Goal: Book appointment/travel/reservation

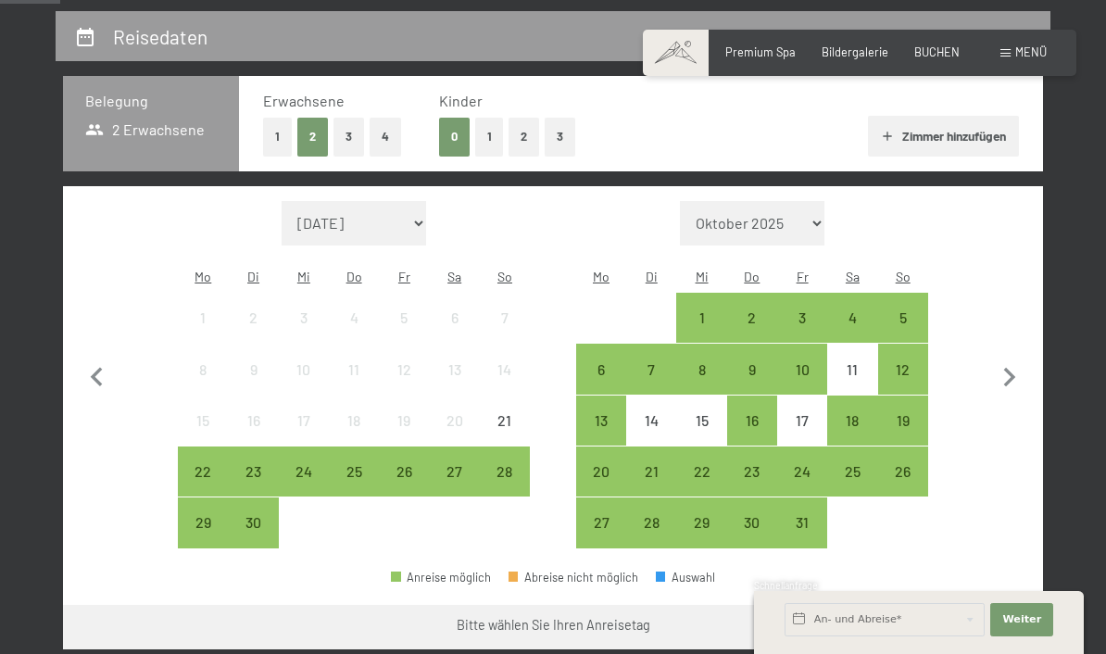
click at [1008, 381] on icon "button" at bounding box center [1009, 378] width 39 height 39
select select "[DATE]"
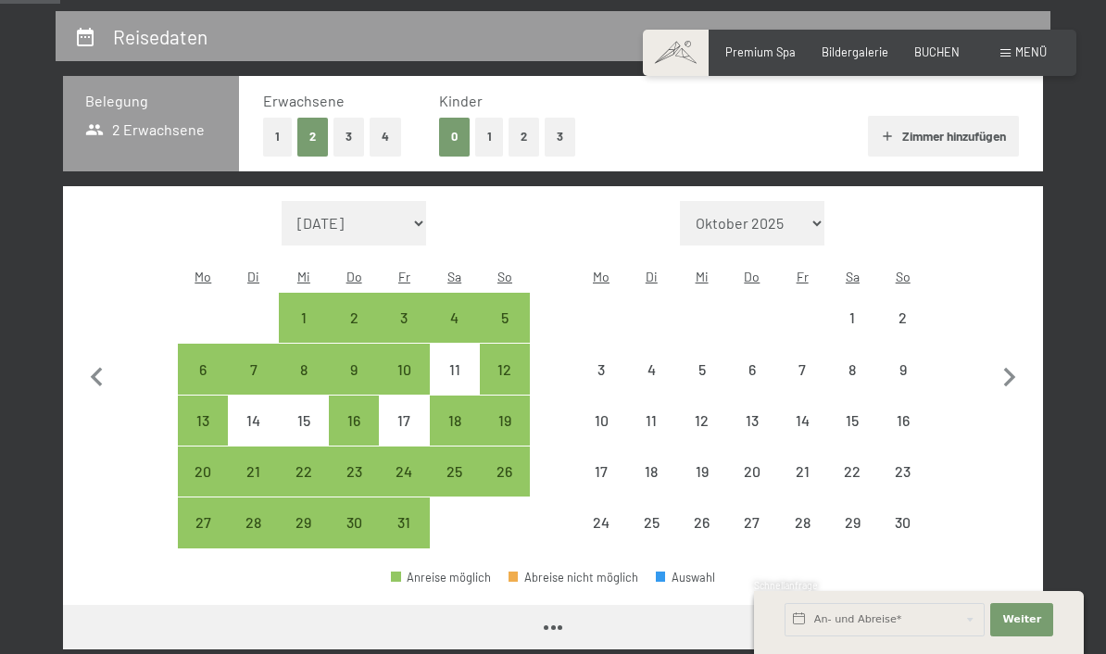
click at [1005, 383] on icon "button" at bounding box center [1009, 378] width 39 height 39
select select "[DATE]"
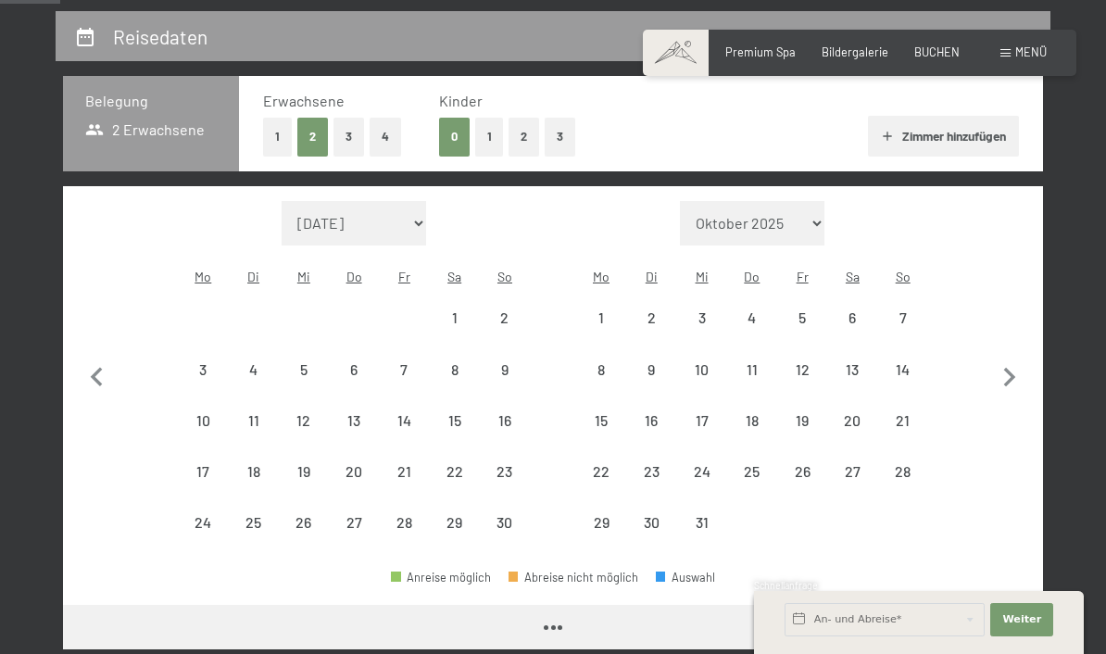
select select "[DATE]"
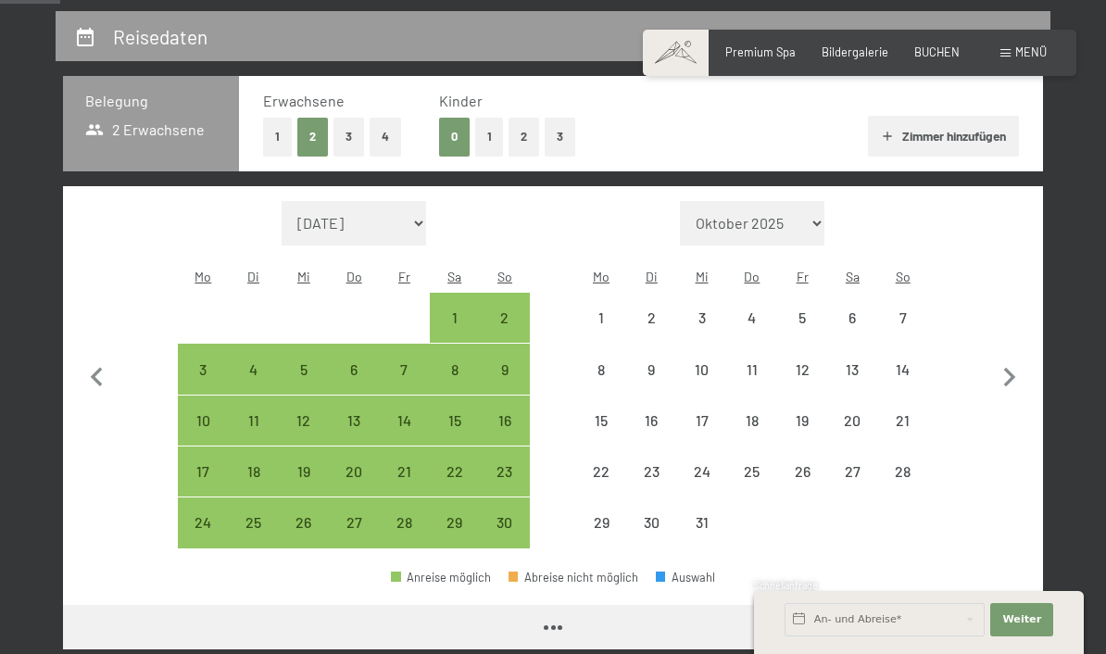
select select "[DATE]"
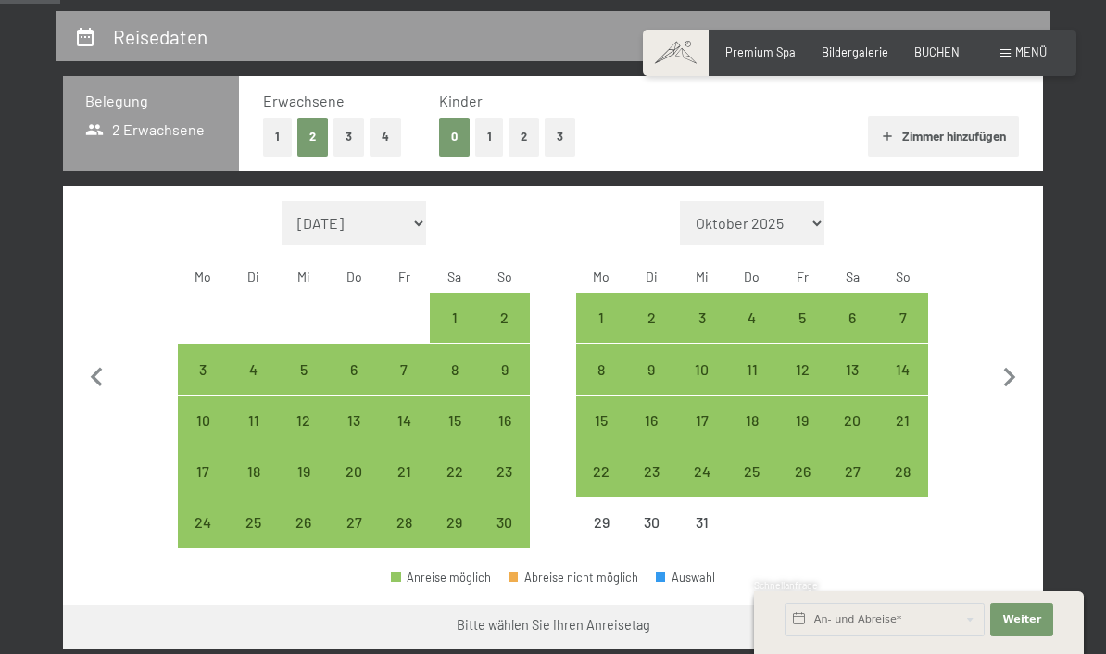
click at [907, 450] on div "28" at bounding box center [903, 471] width 46 height 46
select select "[DATE]"
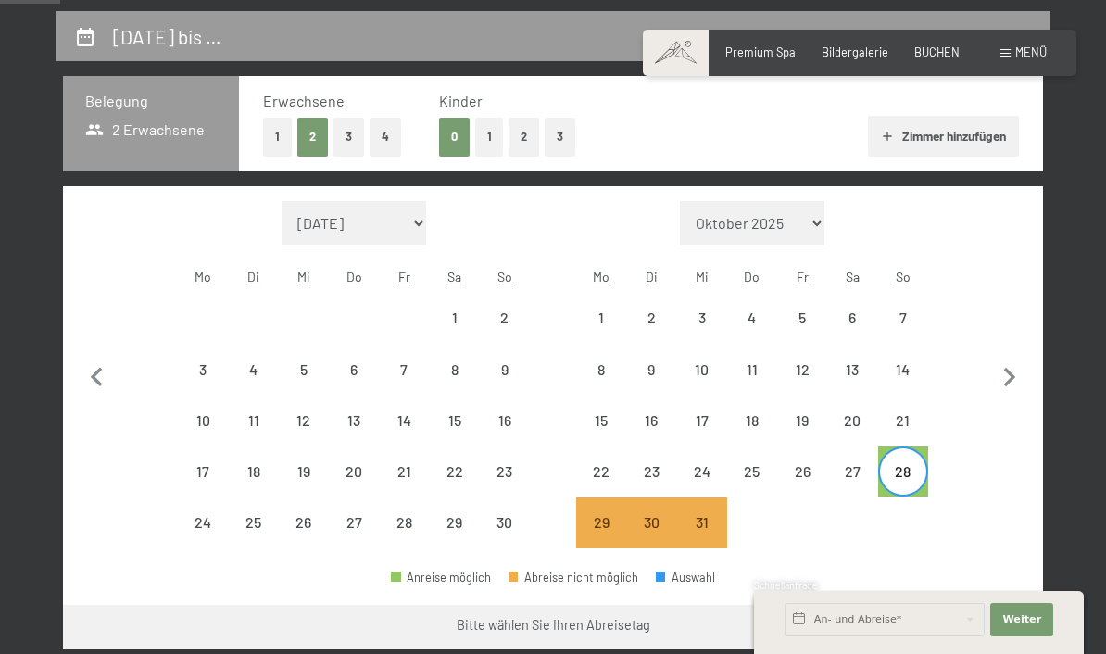
click at [901, 403] on div "21" at bounding box center [903, 420] width 46 height 46
select select "[DATE]"
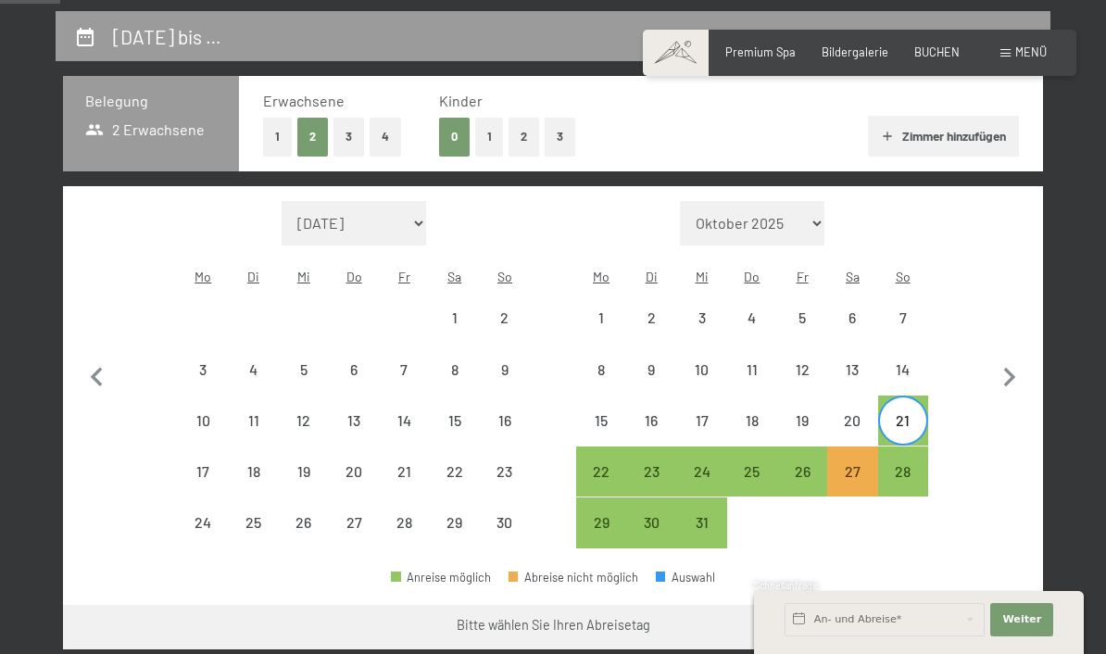
click at [753, 475] on div "25" at bounding box center [752, 487] width 46 height 46
select select "[DATE]"
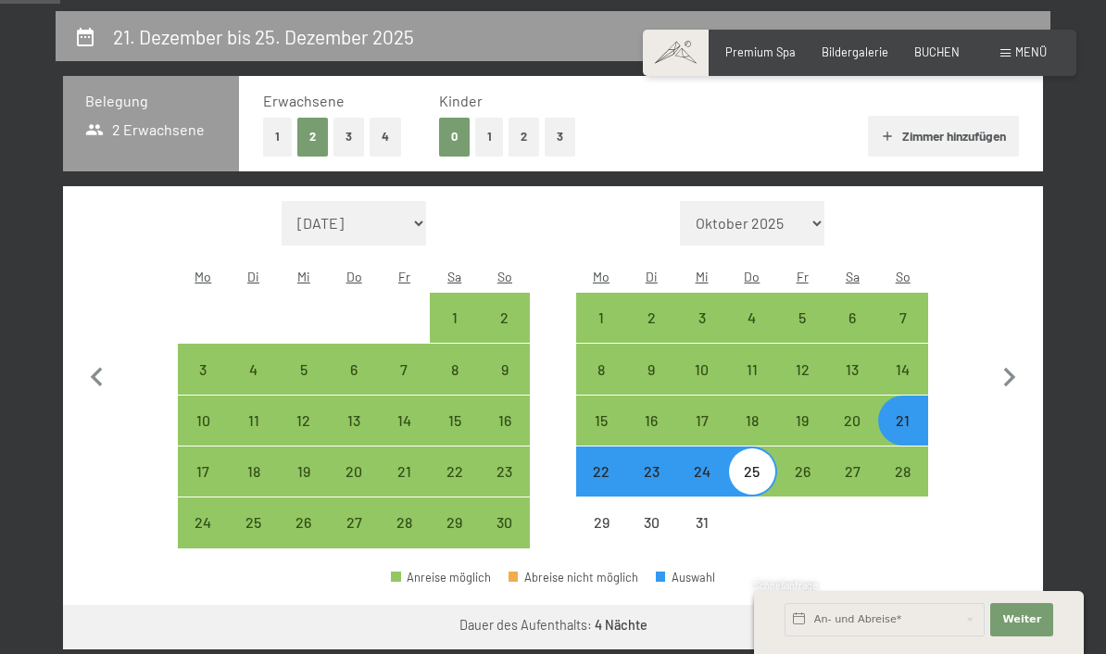
click at [914, 422] on div "21" at bounding box center [903, 436] width 46 height 46
select select "[DATE]"
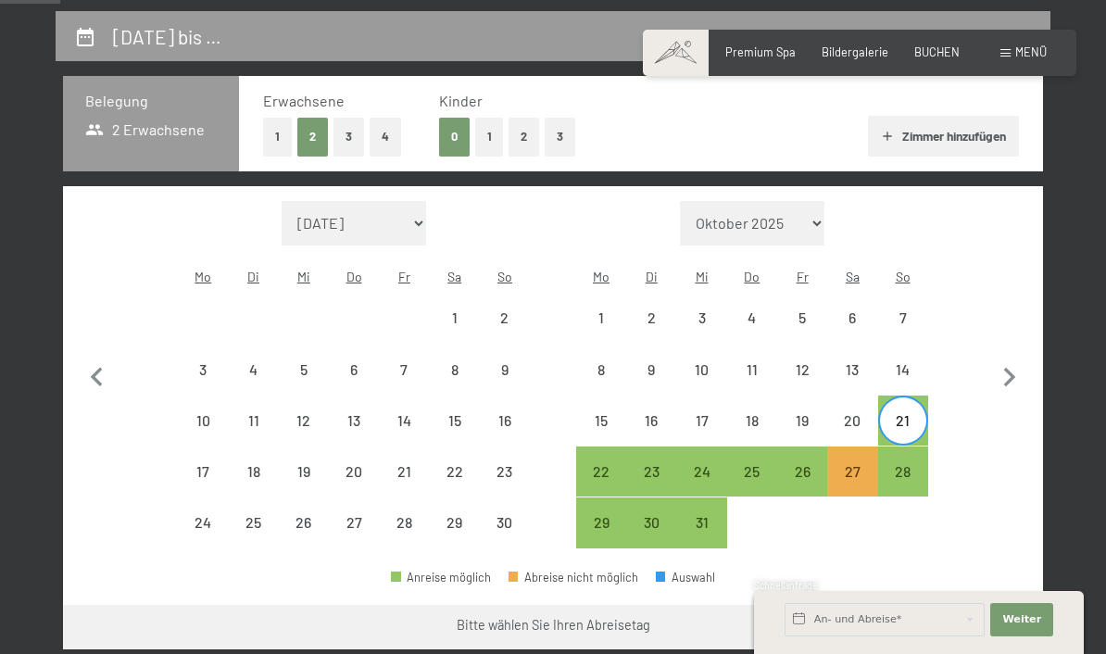
click at [792, 480] on div "26" at bounding box center [802, 487] width 46 height 46
select select "[DATE]"
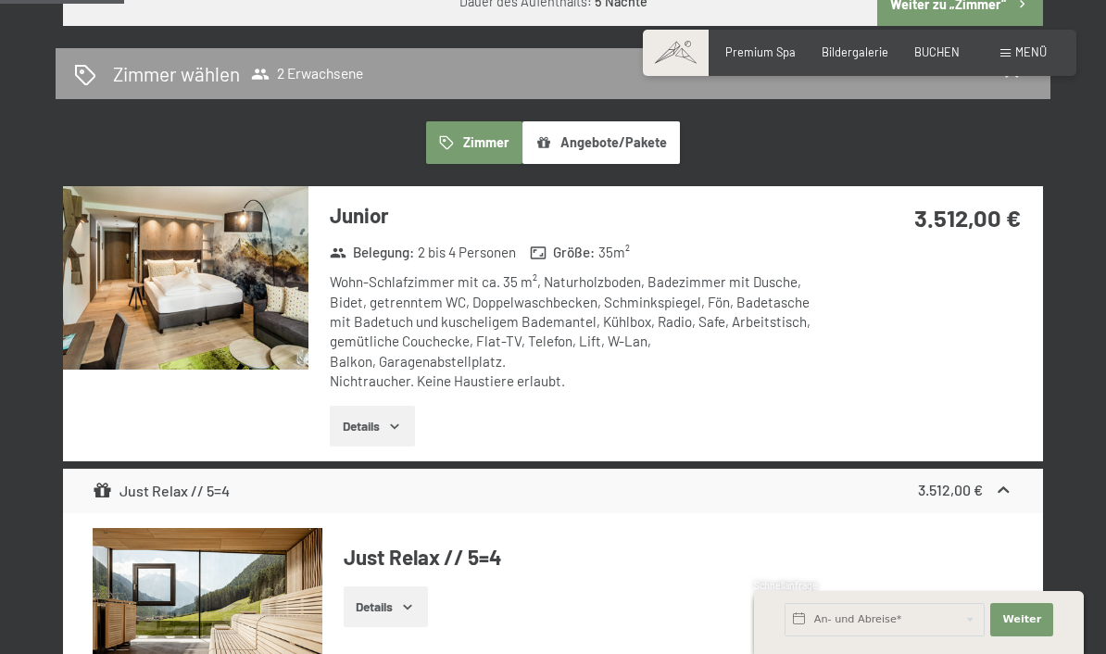
scroll to position [992, 0]
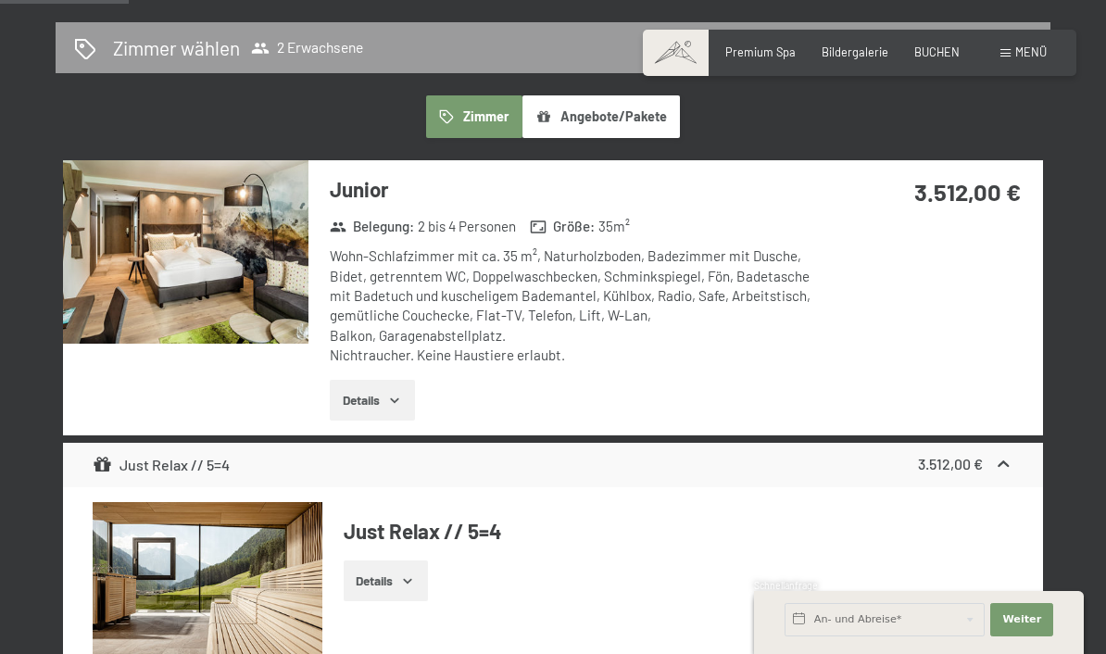
click at [996, 455] on icon at bounding box center [1003, 464] width 19 height 19
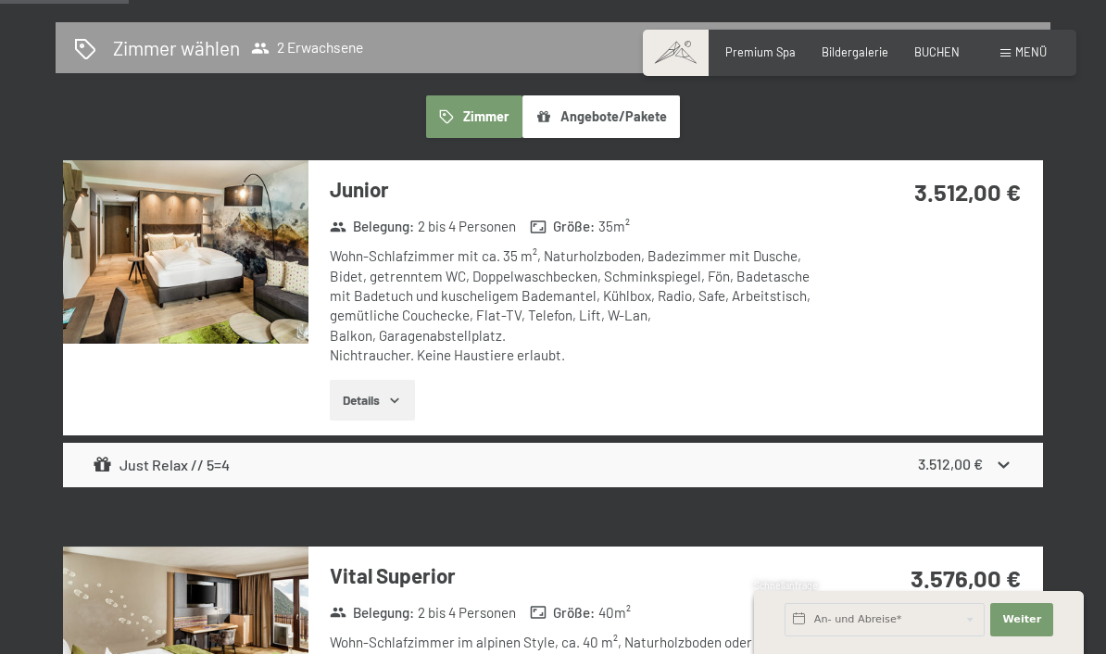
click at [1007, 347] on div "Junior Belegung : 2 bis 4 Personen Größe : 35 m² Wohn-Schlafzimmer mit ca. 35 m…" at bounding box center [553, 297] width 980 height 275
click at [1016, 450] on div "Just Relax // 5=4 3.512,00 €" at bounding box center [553, 465] width 980 height 44
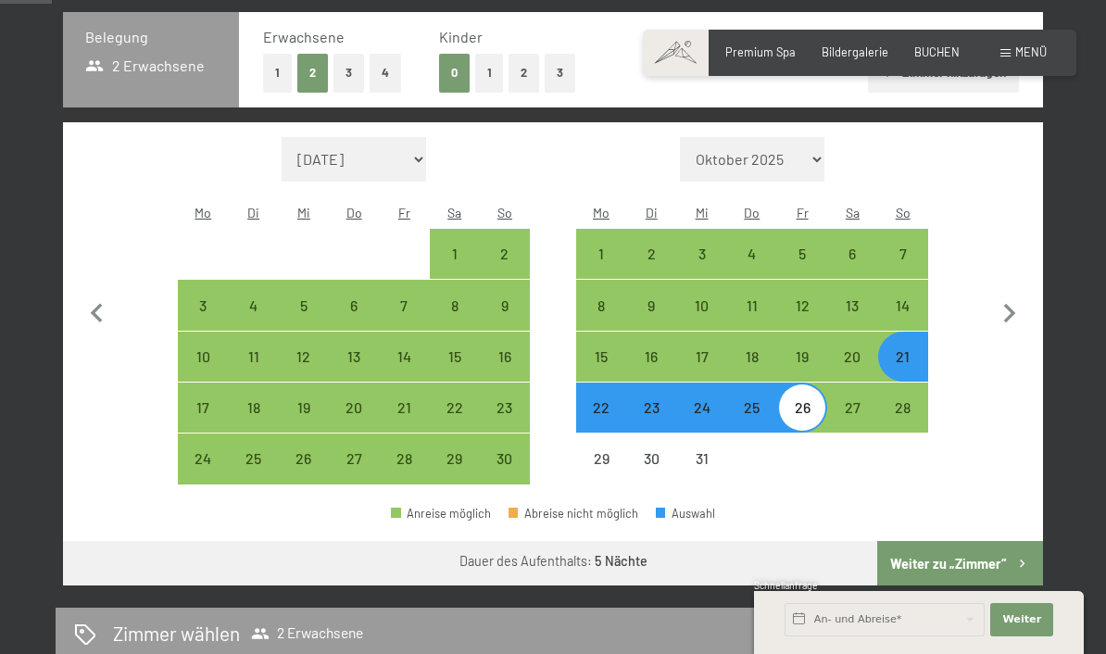
scroll to position [425, 0]
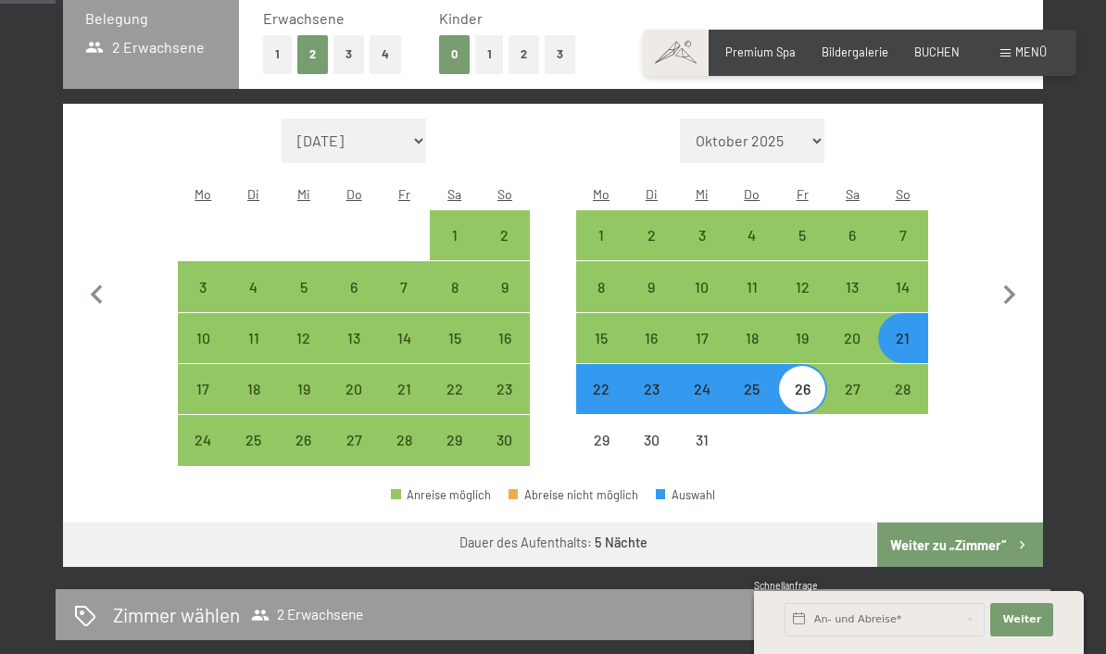
click at [602, 395] on div "22" at bounding box center [601, 405] width 46 height 46
select select "[DATE]"
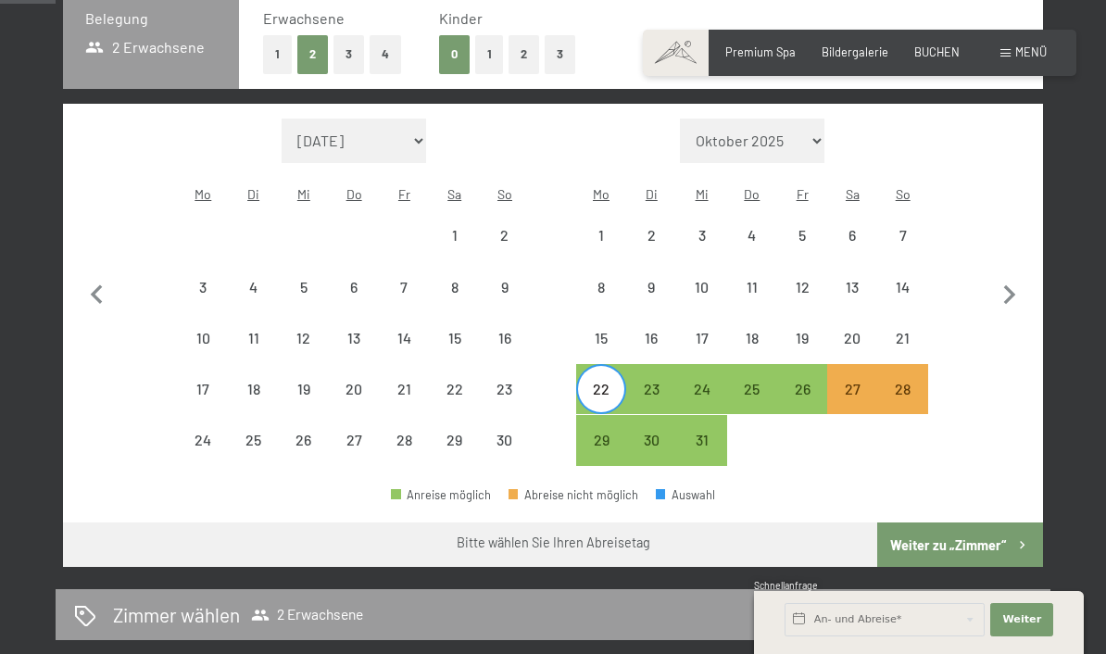
click at [717, 382] on div "24" at bounding box center [701, 405] width 46 height 46
select select "[DATE]"
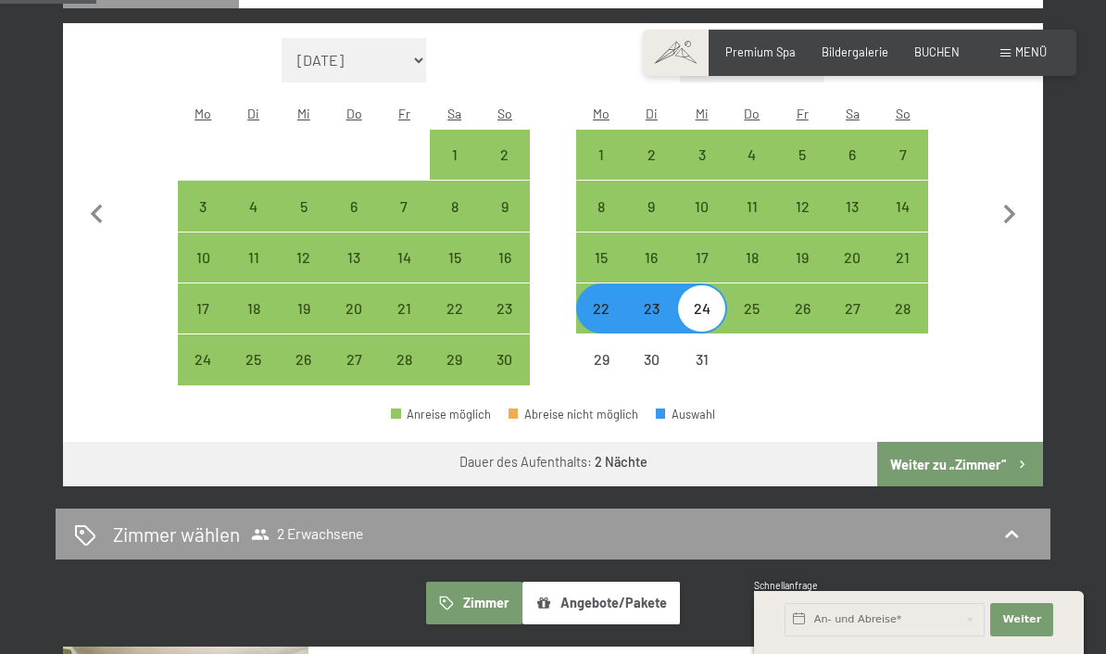
scroll to position [482, 0]
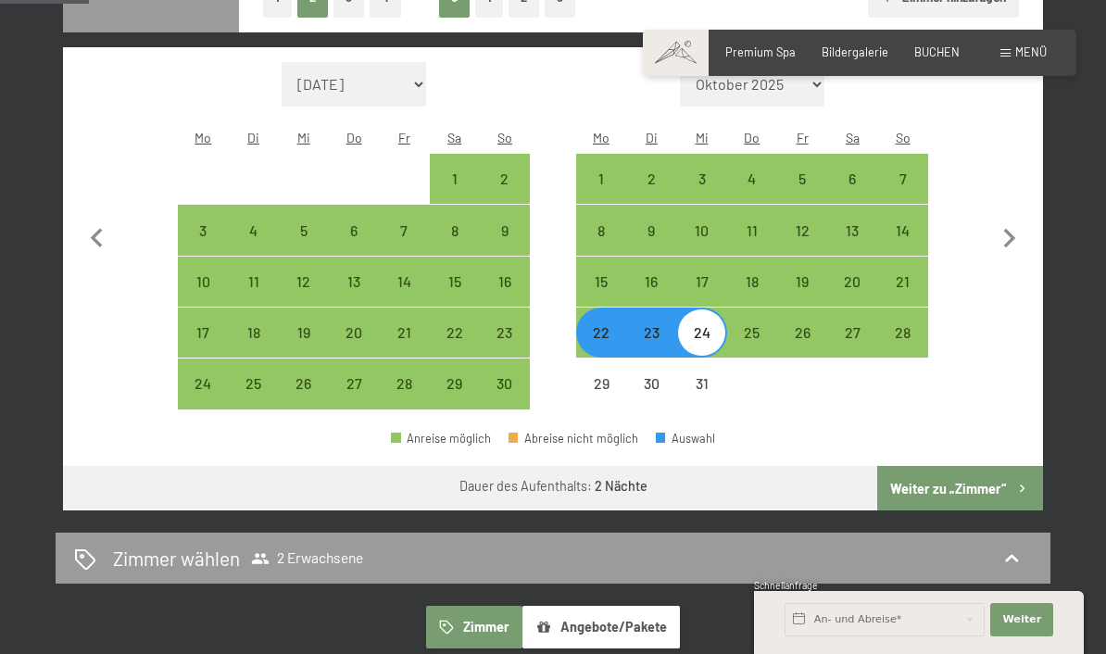
click at [598, 325] on div "22" at bounding box center [601, 348] width 46 height 46
select select "[DATE]"
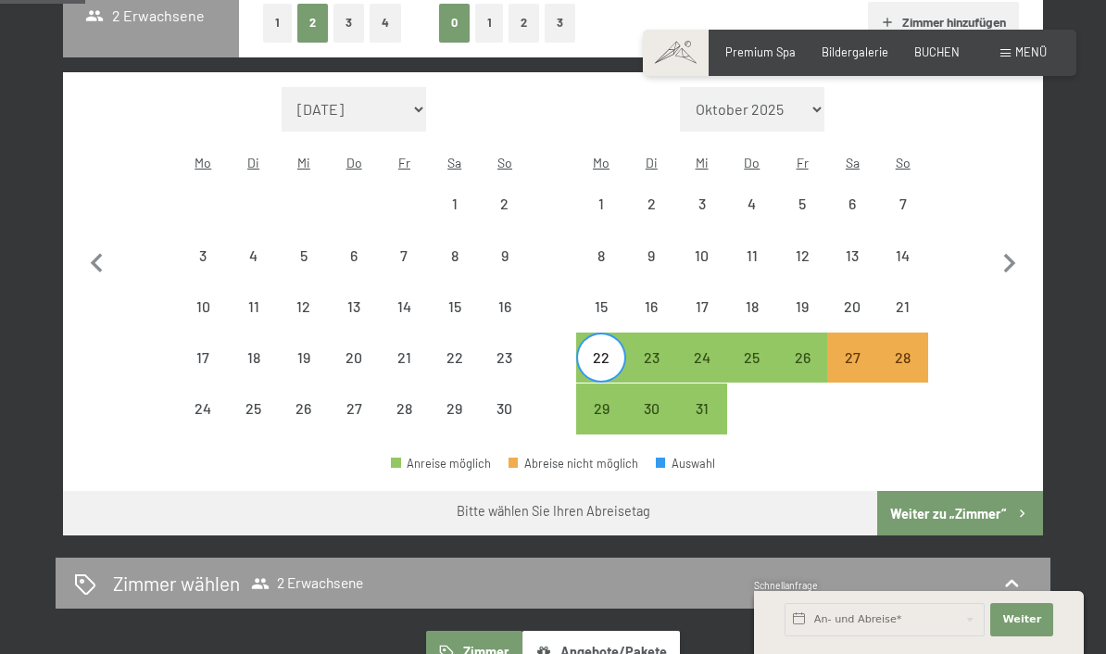
scroll to position [453, 0]
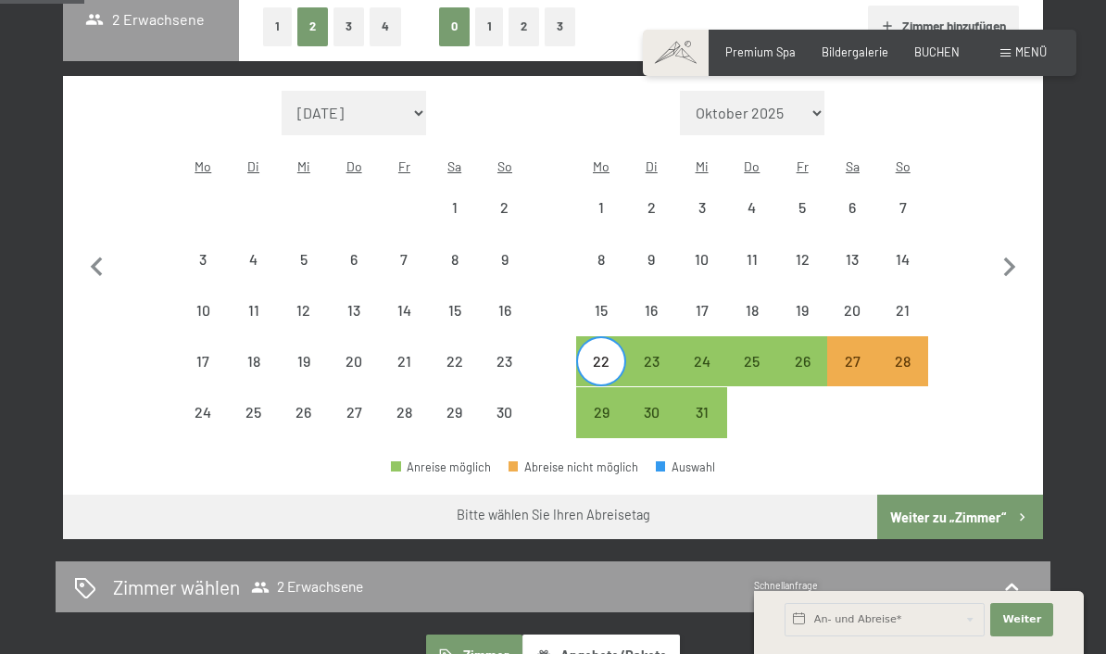
click at [804, 354] on div "26" at bounding box center [802, 377] width 46 height 46
select select "[DATE]"
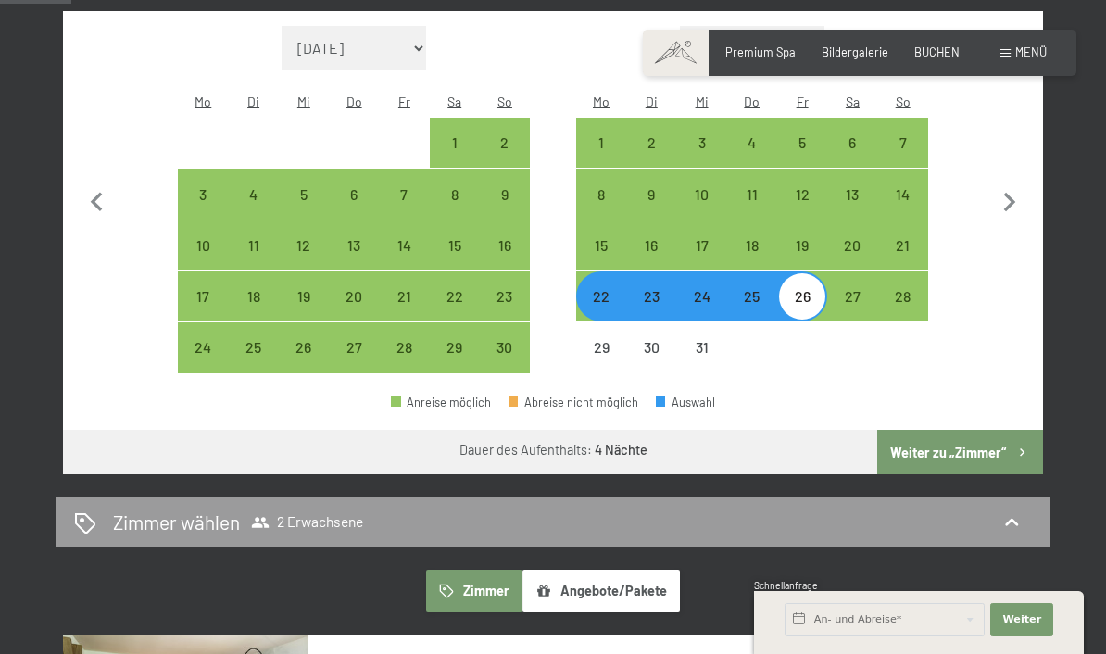
scroll to position [517, 0]
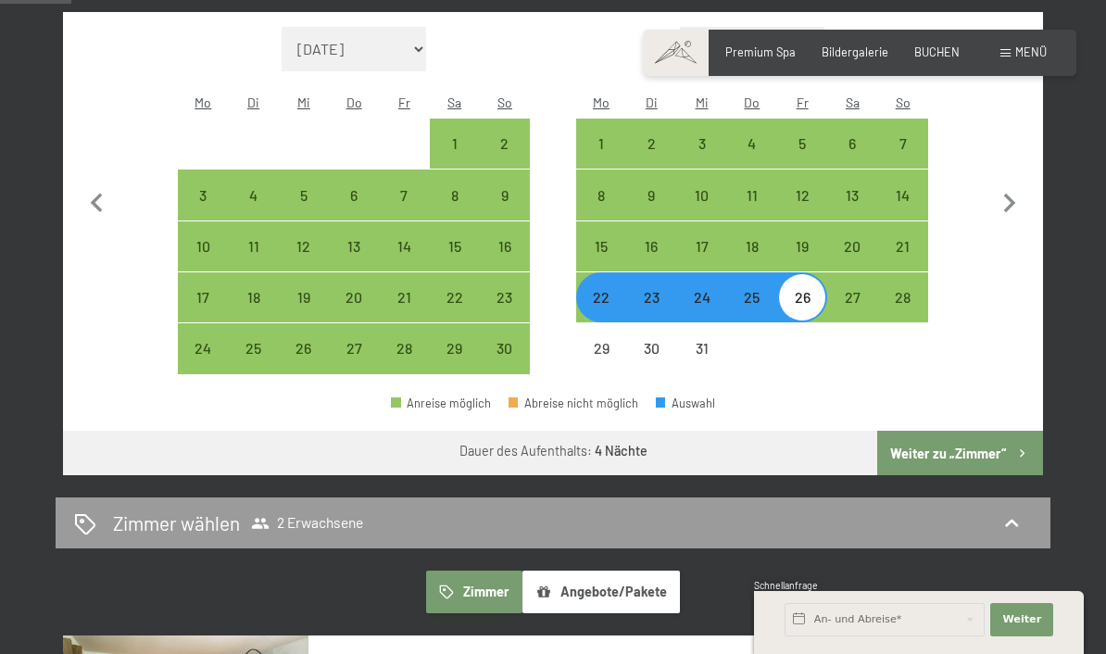
click at [1007, 199] on icon "button" at bounding box center [1009, 203] width 39 height 39
select select "[DATE]"
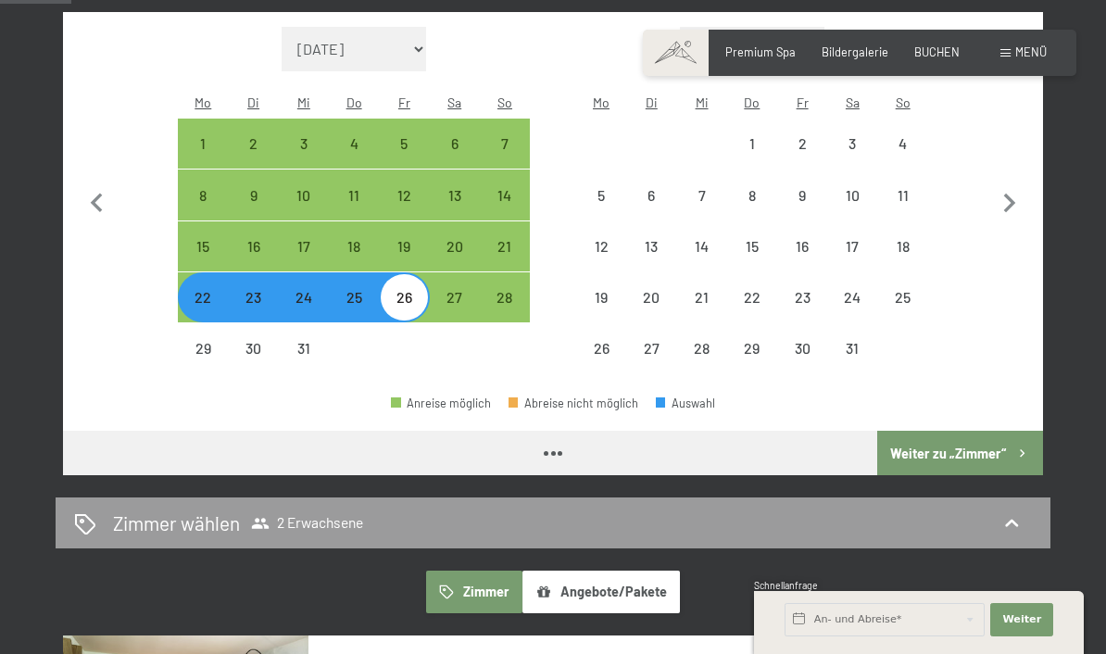
click at [1011, 194] on icon "button" at bounding box center [1010, 203] width 12 height 19
select select "[DATE]"
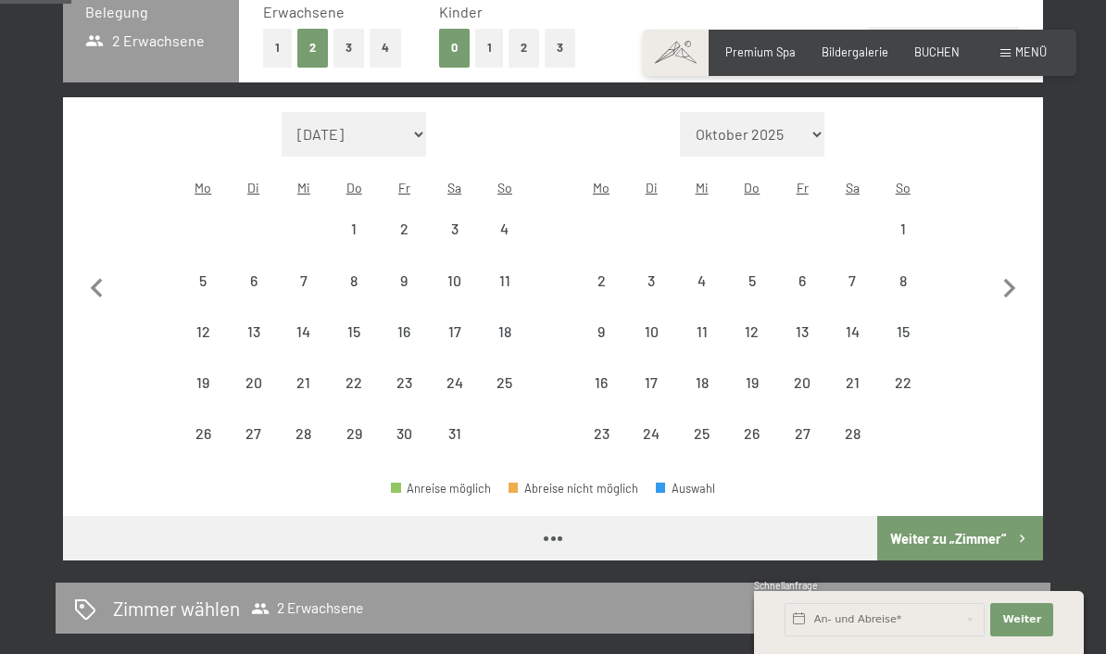
select select "[DATE]"
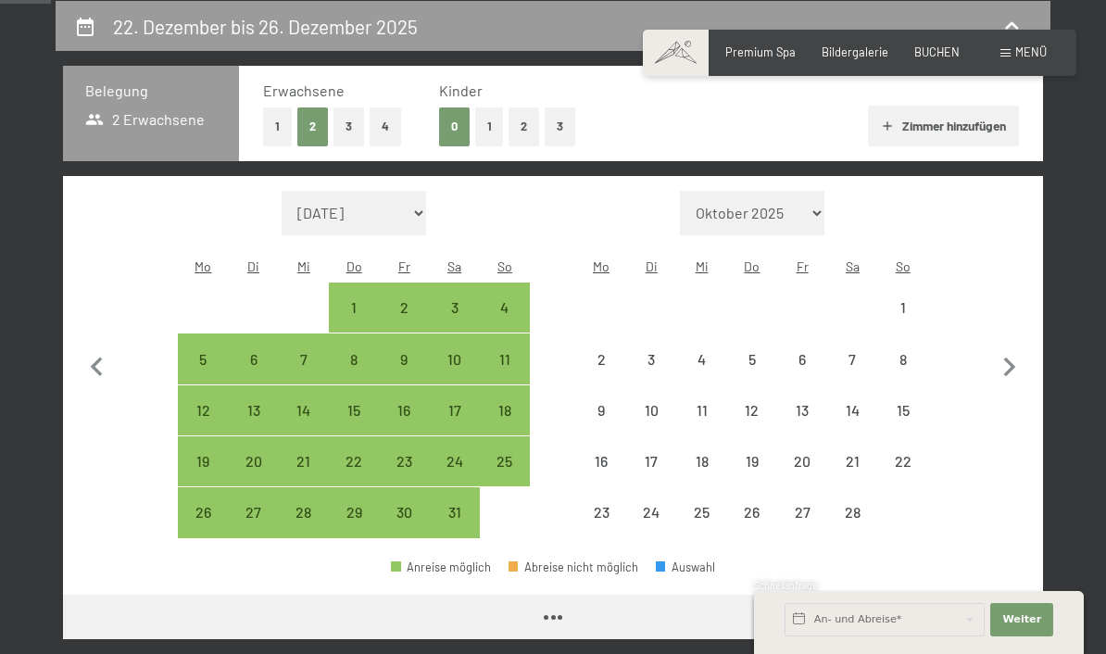
select select "[DATE]"
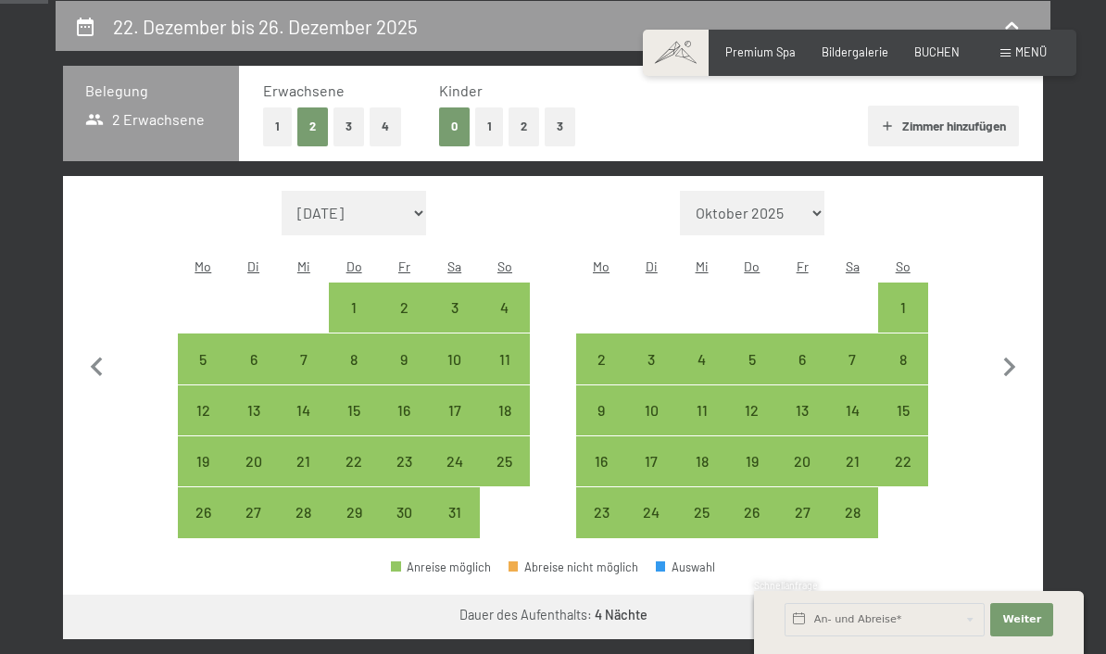
scroll to position [351, 0]
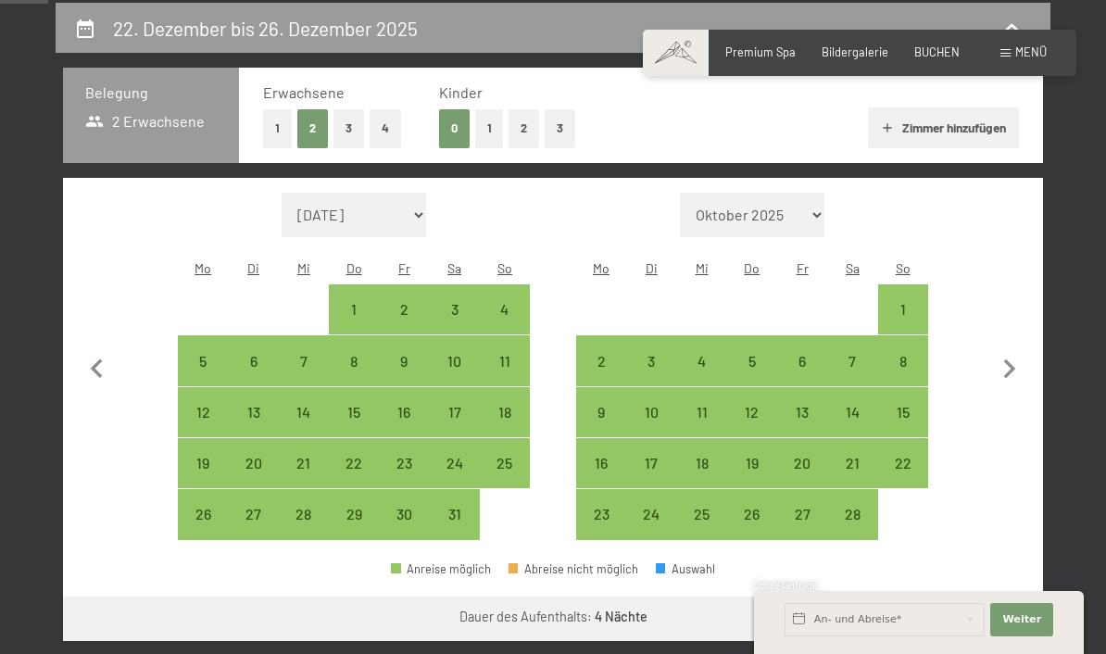
click at [1004, 383] on icon "button" at bounding box center [1009, 369] width 39 height 39
select select "[DATE]"
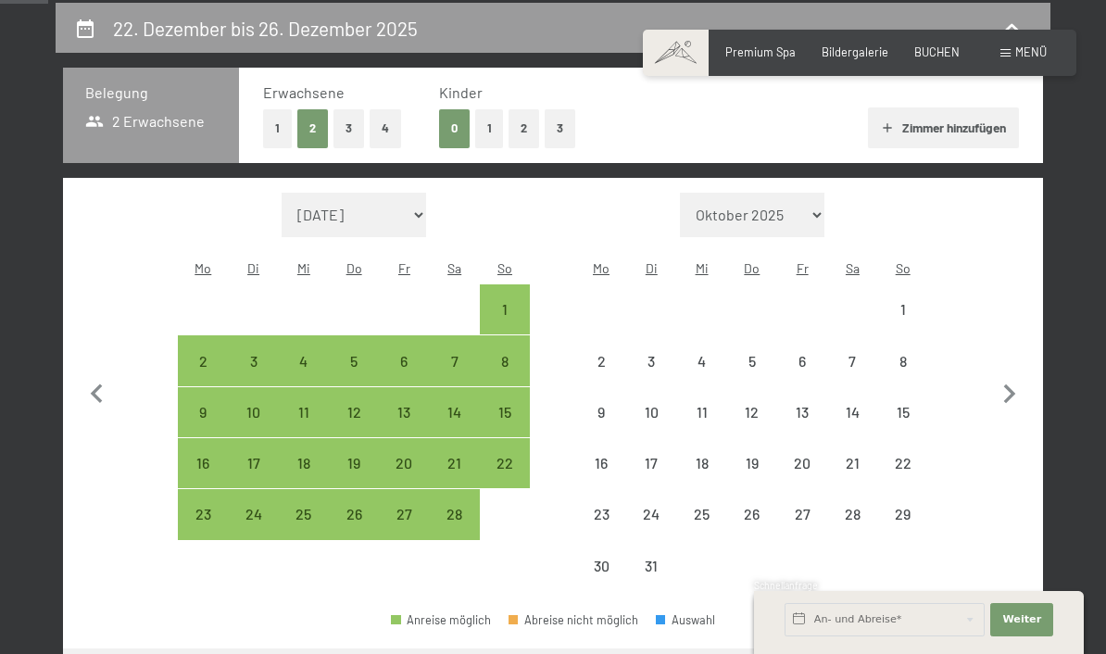
click at [1012, 375] on icon "button" at bounding box center [1009, 394] width 39 height 39
select select "[DATE]"
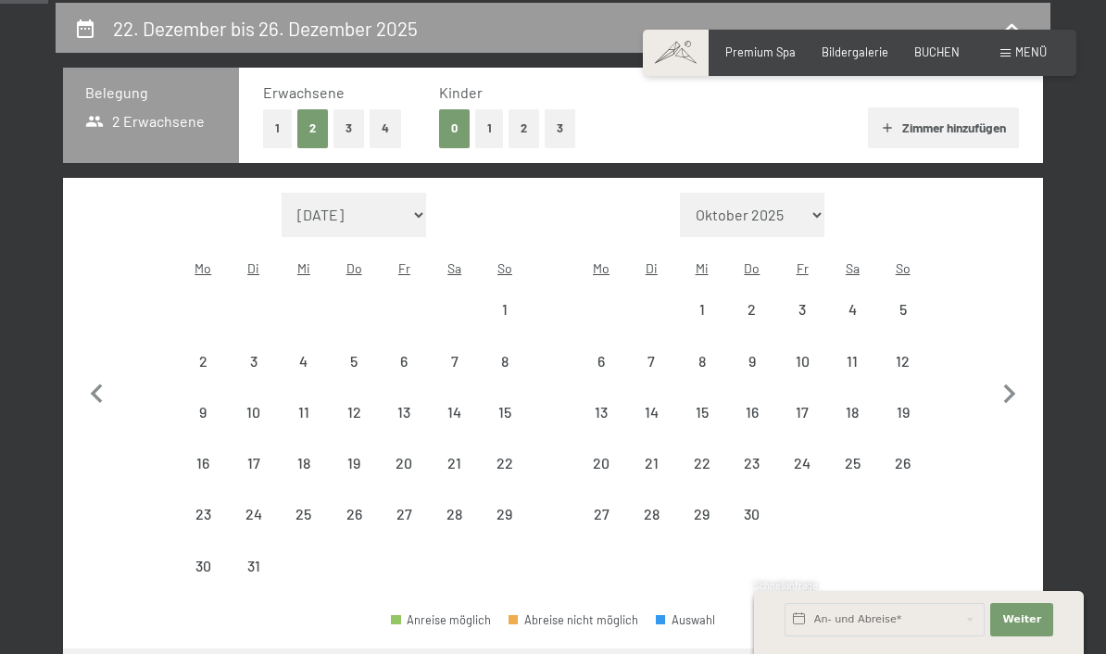
select select "[DATE]"
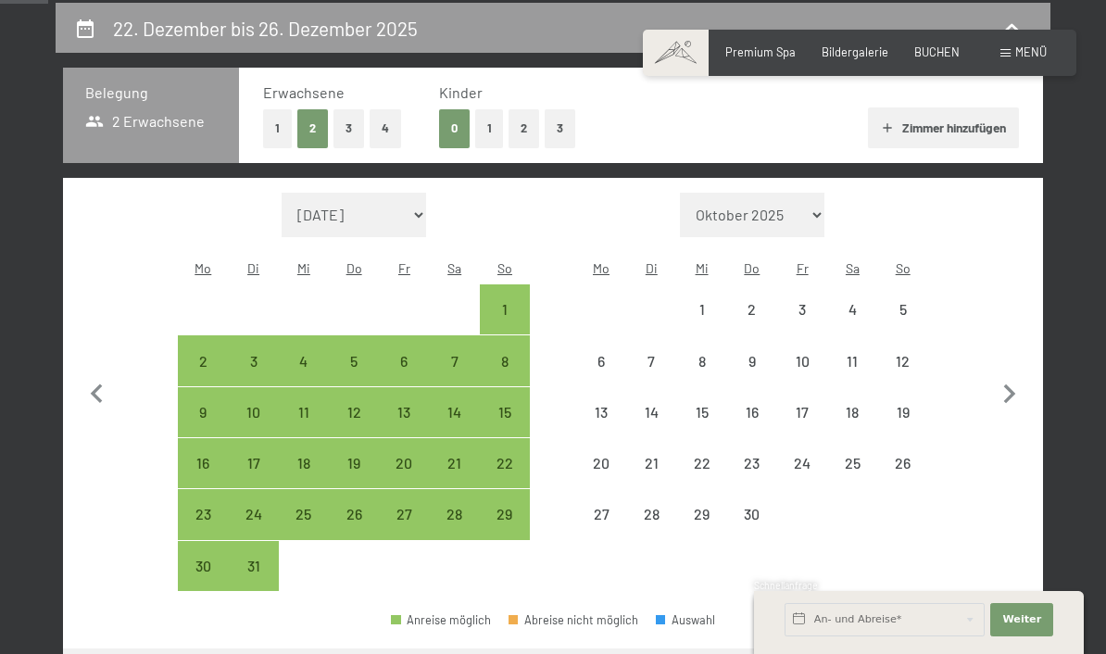
select select "[DATE]"
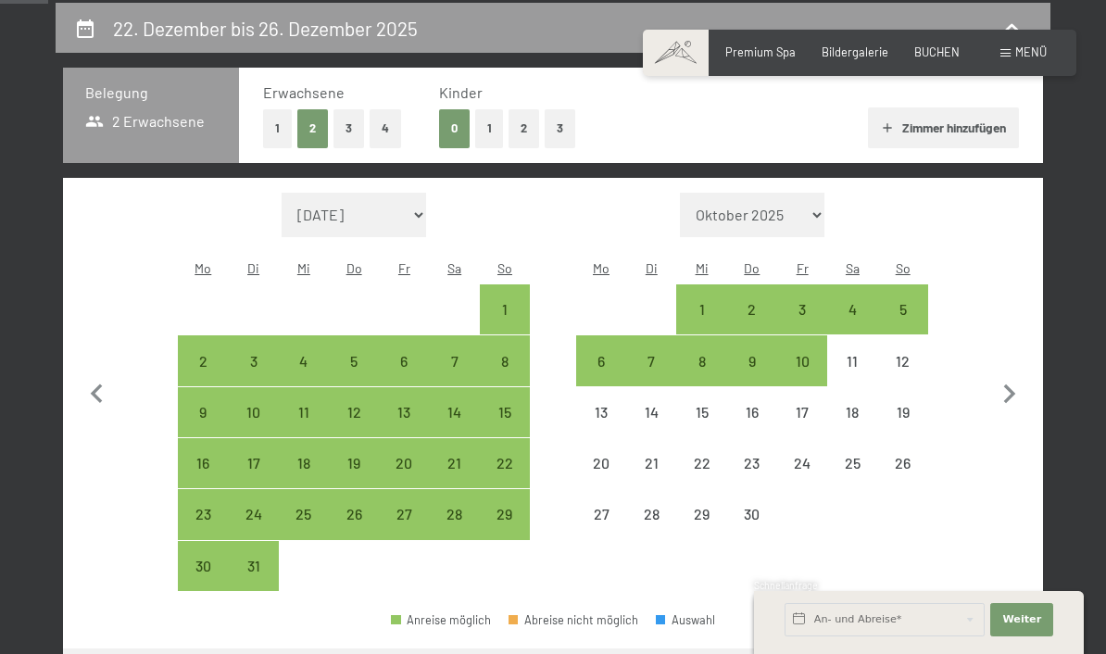
click at [605, 354] on div "6" at bounding box center [601, 377] width 46 height 46
select select "[DATE]"
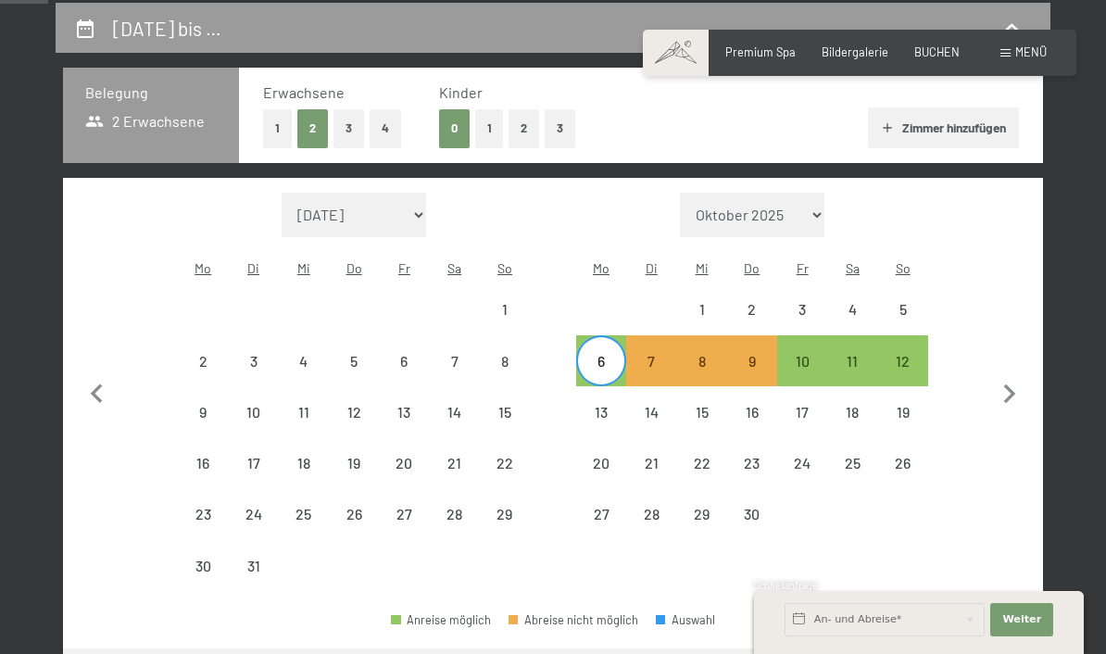
click at [811, 359] on div "10" at bounding box center [802, 377] width 46 height 46
select select "[DATE]"
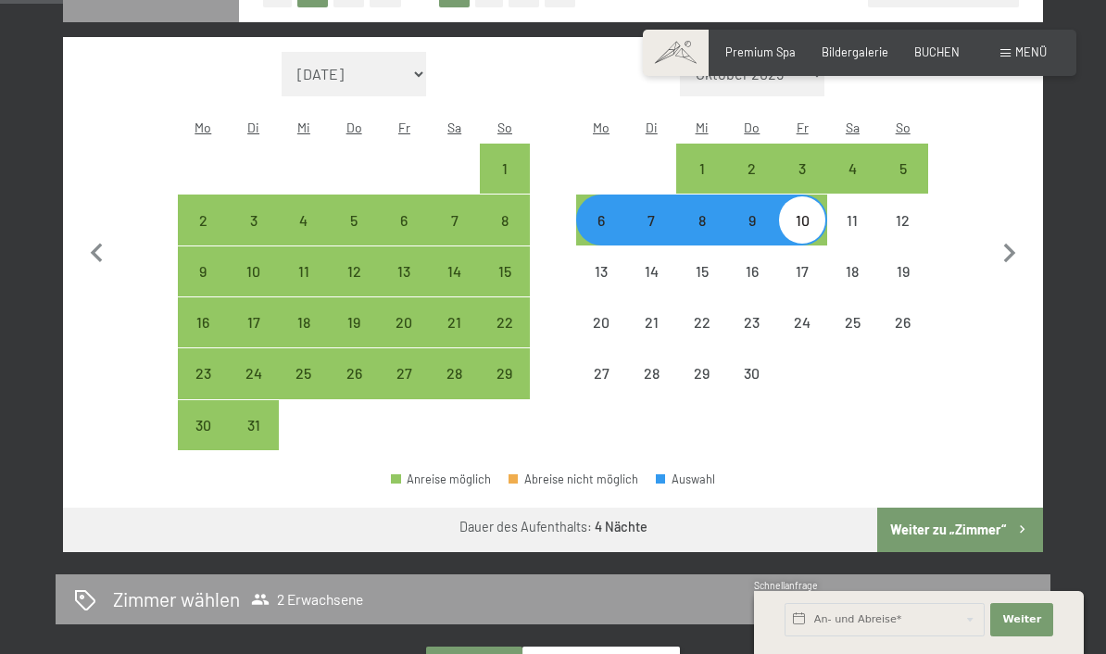
scroll to position [491, 0]
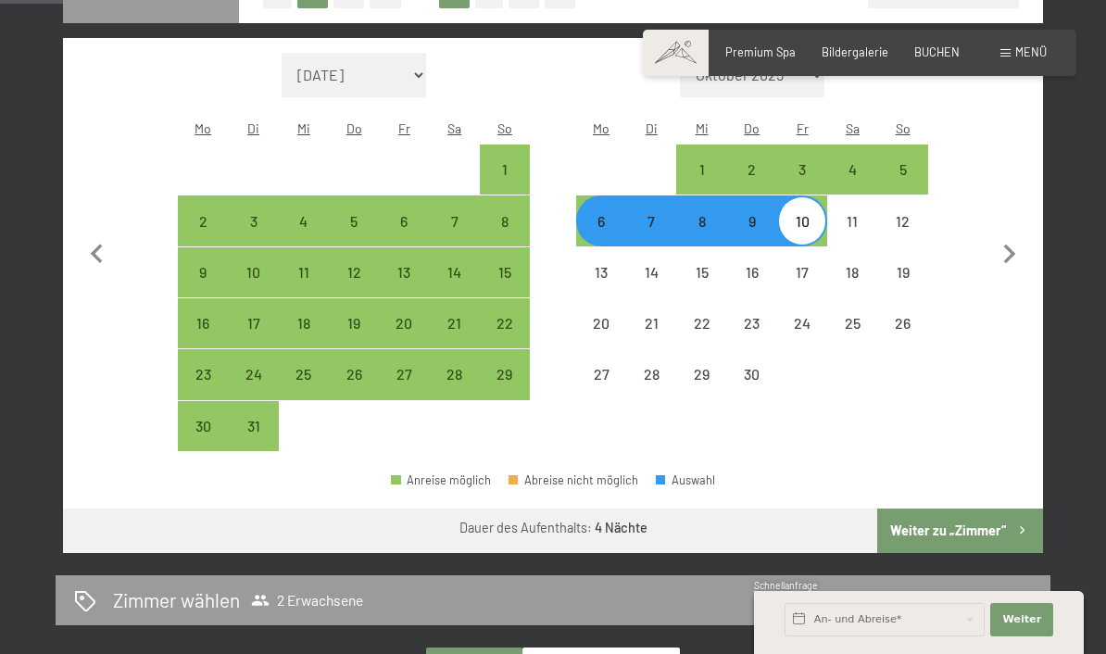
click at [411, 377] on div "27" at bounding box center [404, 390] width 46 height 46
select select "[DATE]"
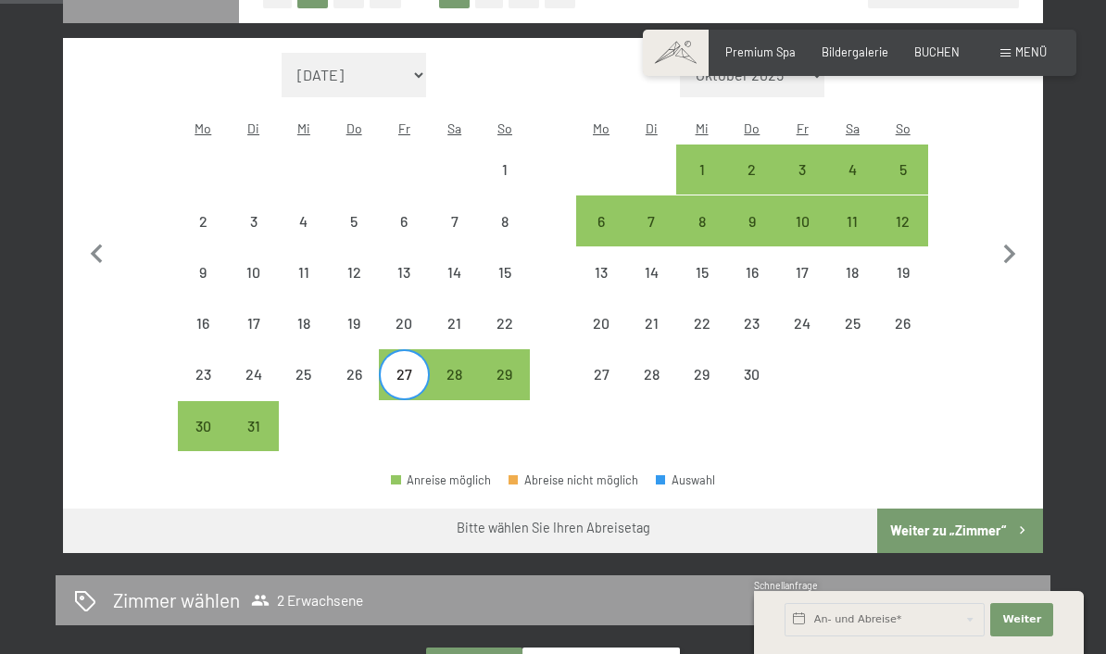
click at [515, 317] on div "22" at bounding box center [505, 339] width 46 height 46
select select "[DATE]"
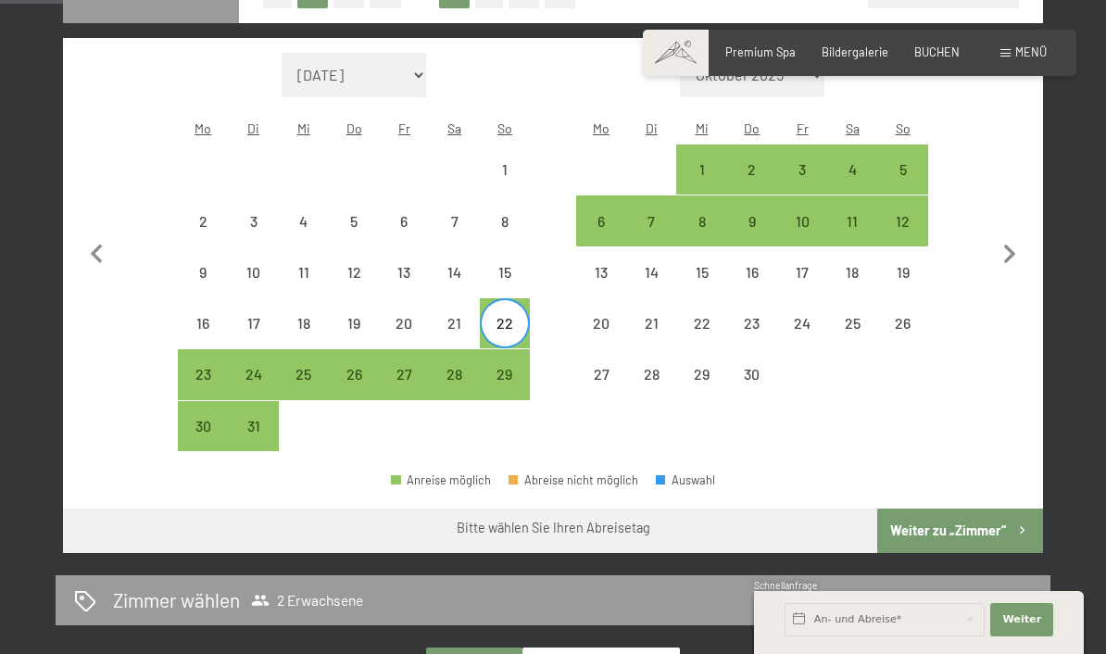
click at [406, 359] on div "27" at bounding box center [404, 374] width 46 height 46
select select "[DATE]"
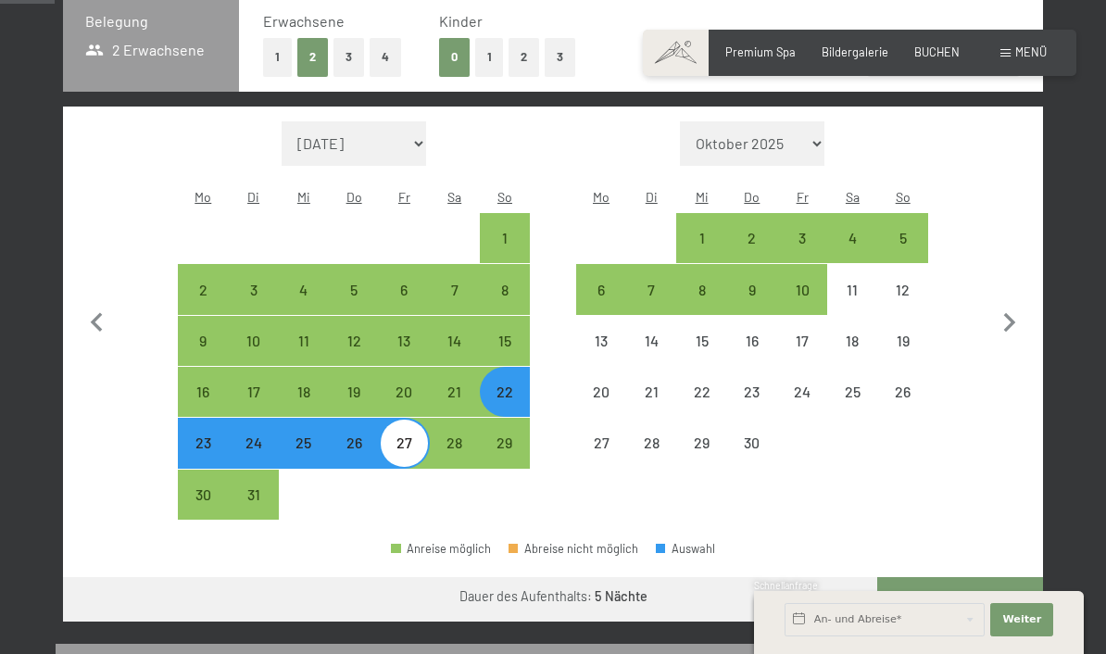
scroll to position [420, 0]
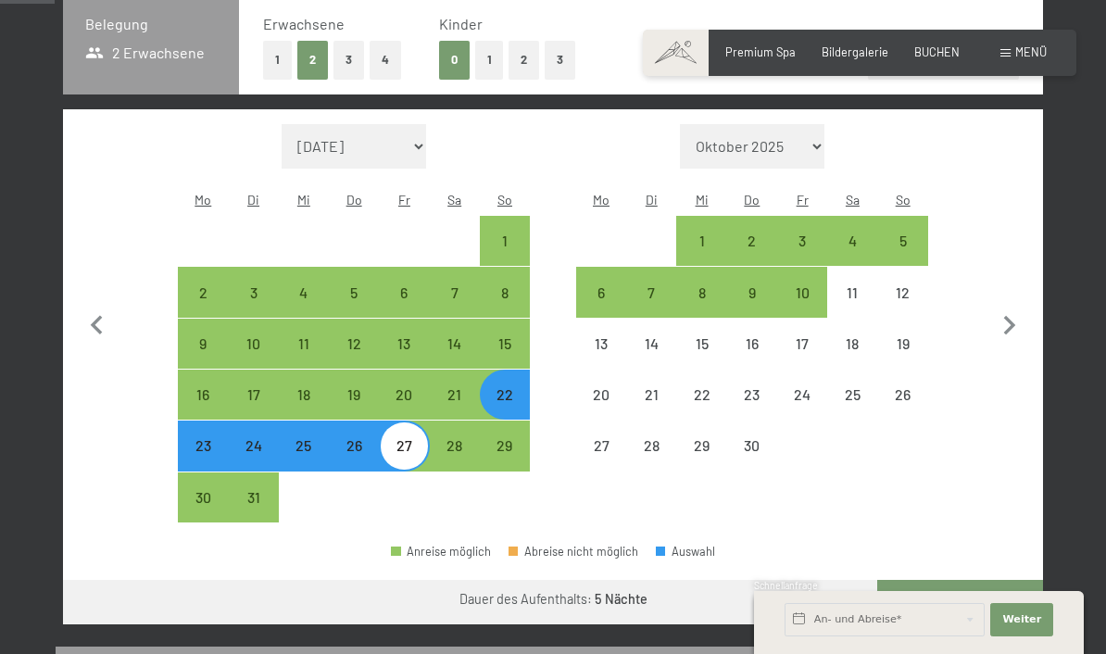
click at [505, 291] on div "8" at bounding box center [505, 308] width 46 height 46
select select "[DATE]"
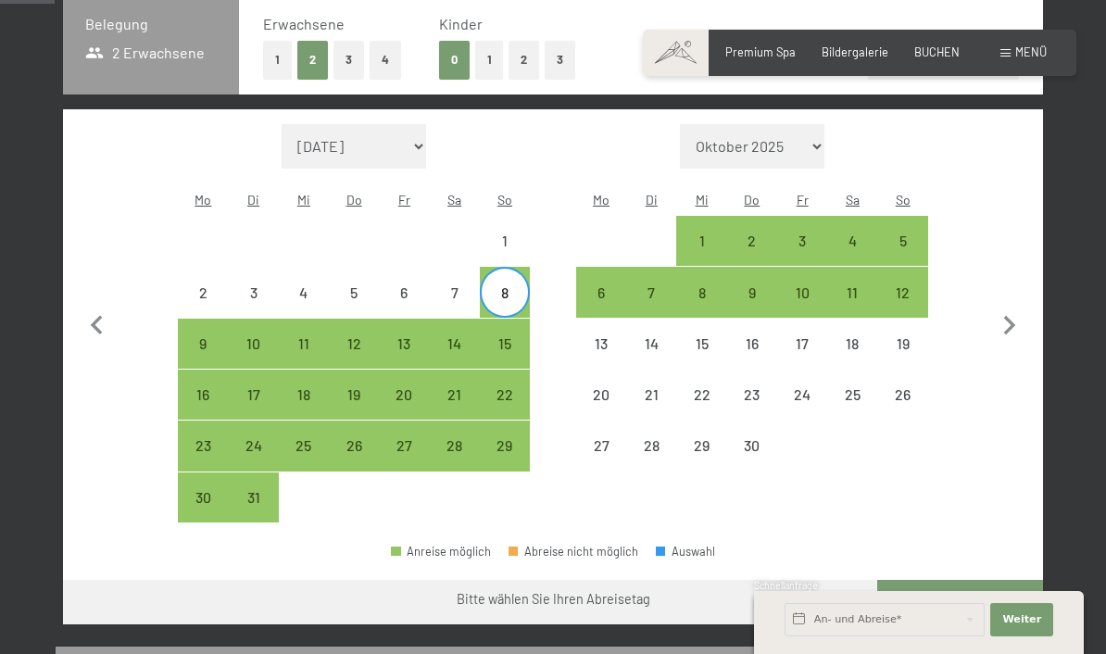
click at [509, 336] on div "15" at bounding box center [505, 359] width 46 height 46
select select "[DATE]"
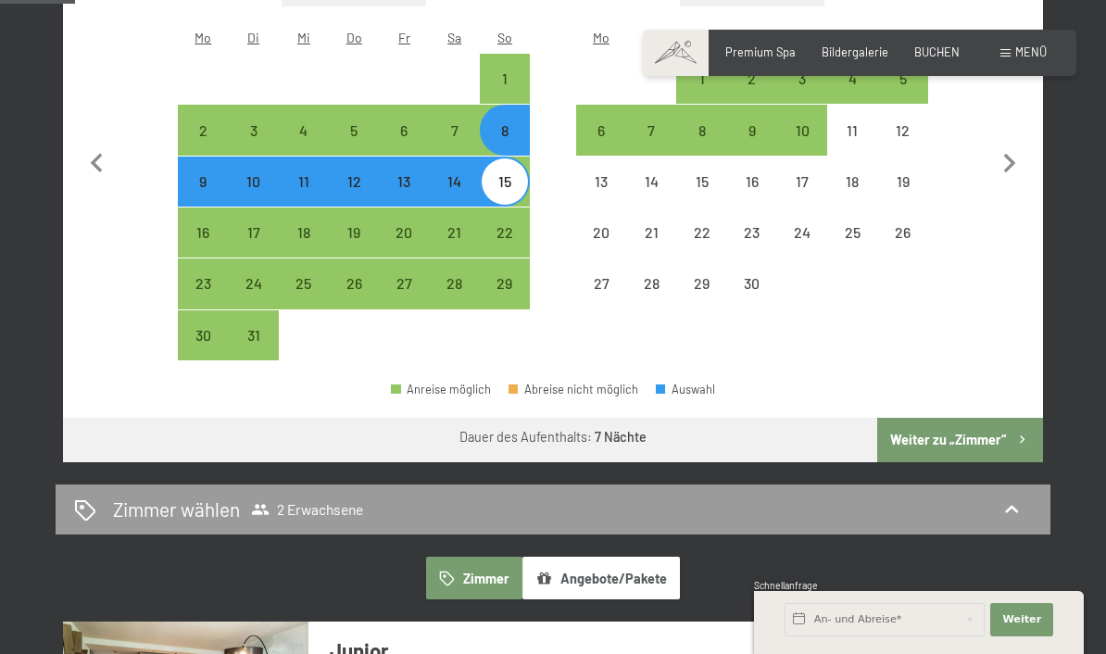
scroll to position [584, 0]
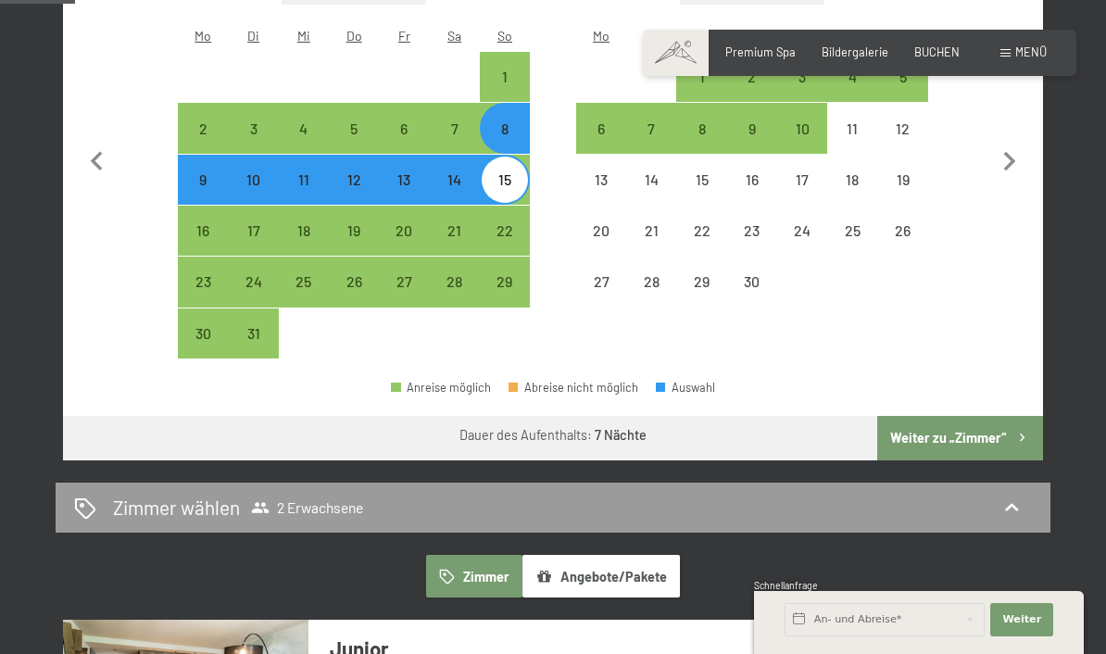
click at [509, 281] on div "29" at bounding box center [505, 297] width 46 height 46
select select "[DATE]"
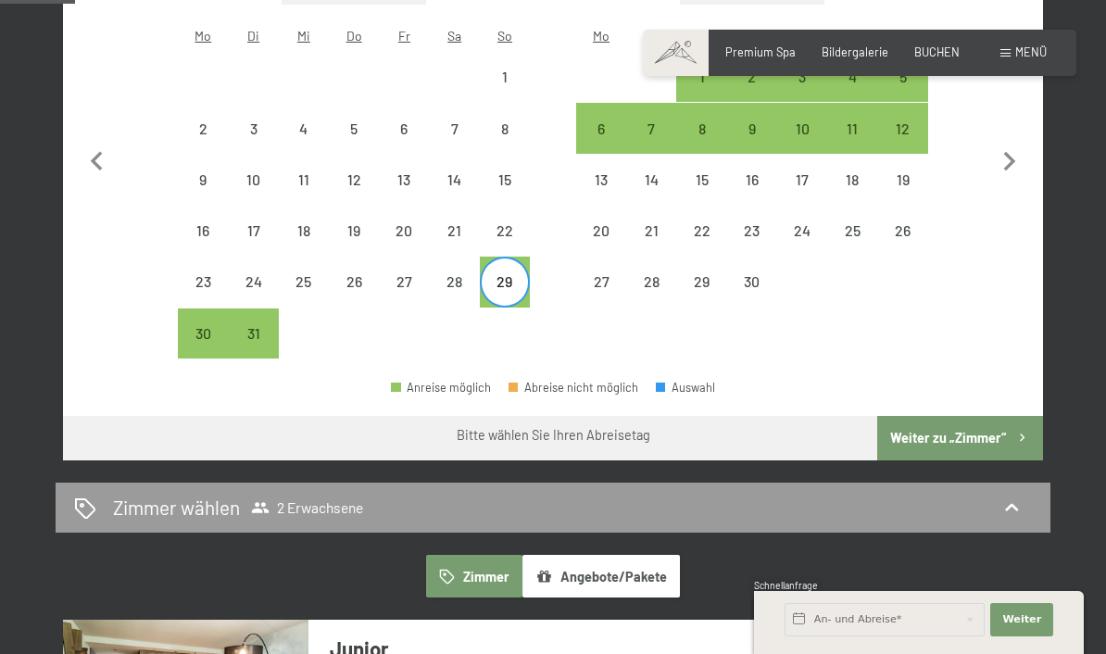
click at [511, 223] on div "22" at bounding box center [505, 246] width 46 height 46
select select "[DATE]"
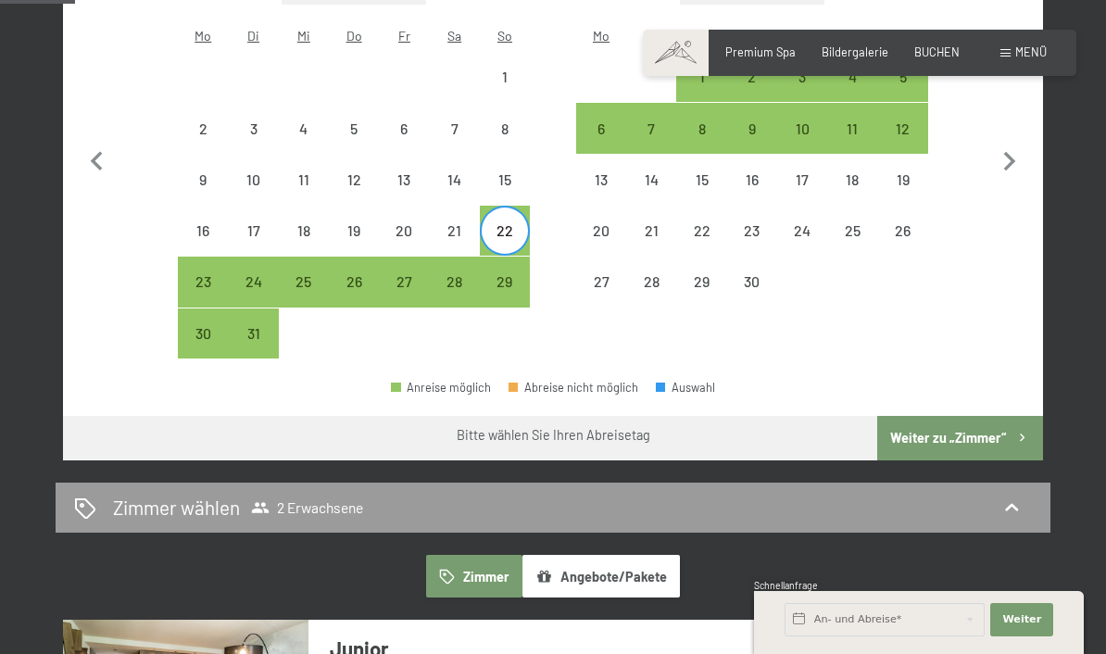
click at [512, 285] on div "29" at bounding box center [505, 297] width 46 height 46
select select "[DATE]"
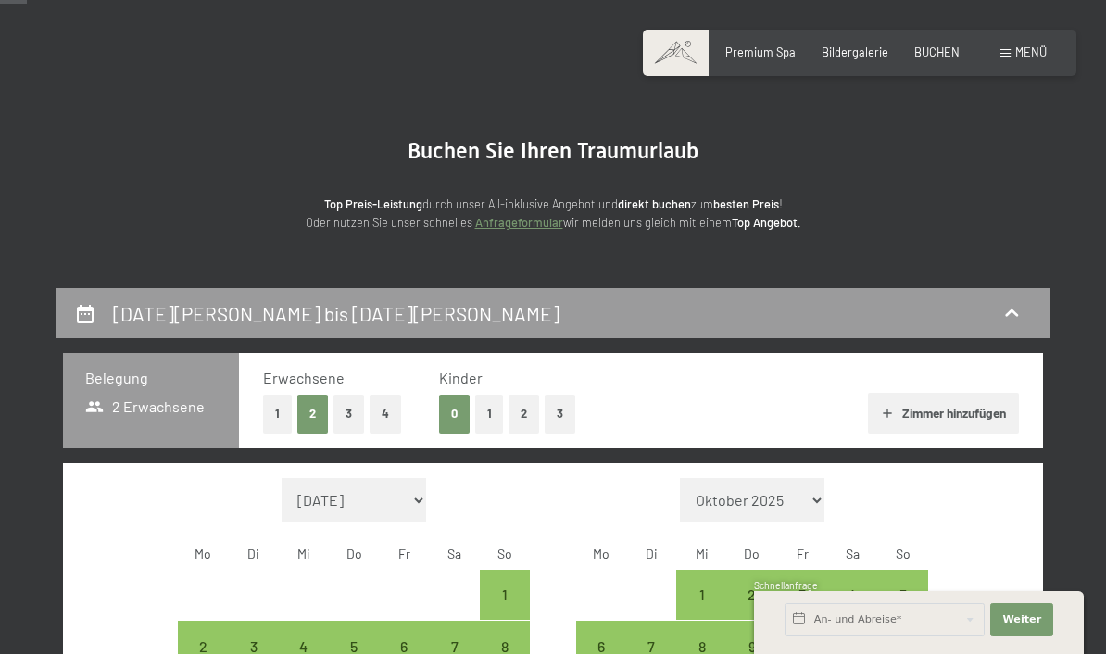
scroll to position [0, 0]
